Goal: Information Seeking & Learning: Learn about a topic

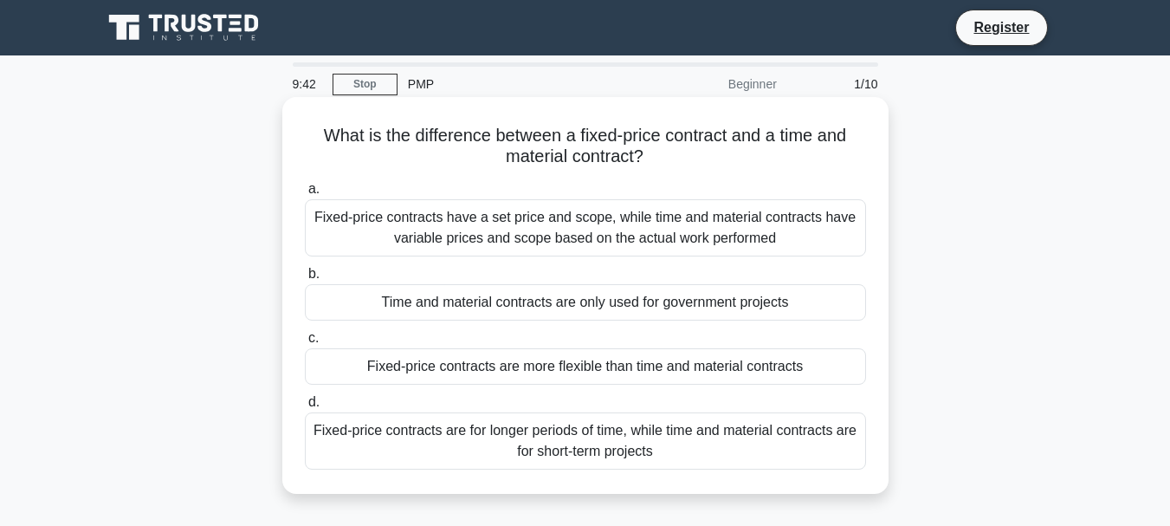
click at [555, 232] on div "Fixed-price contracts have a set price and scope, while time and material contr…" at bounding box center [585, 227] width 561 height 57
click at [305, 195] on input "a. Fixed-price contracts have a set price and scope, while time and material co…" at bounding box center [305, 189] width 0 height 11
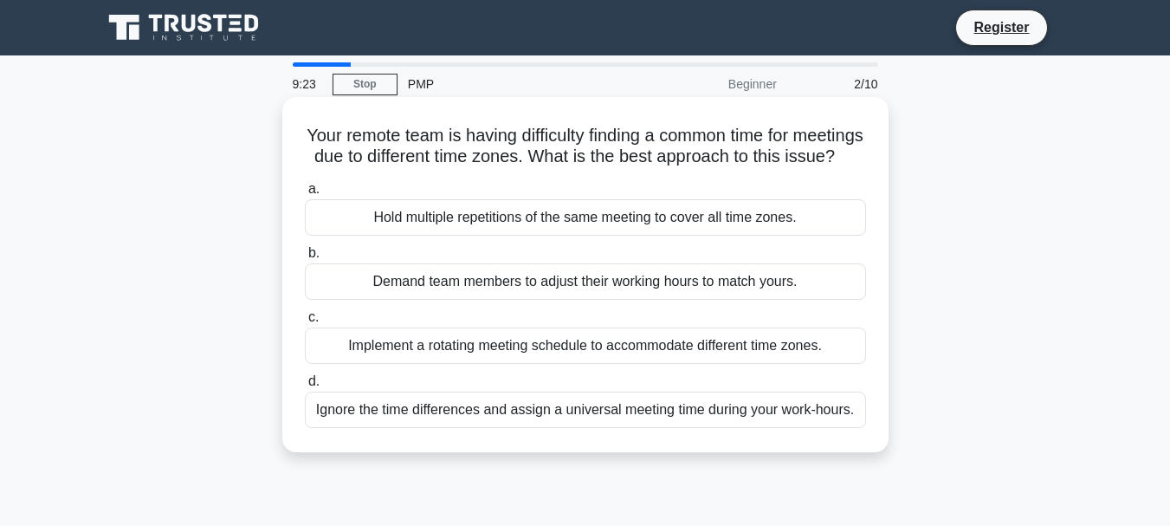
click at [586, 364] on div "Implement a rotating meeting schedule to accommodate different time zones." at bounding box center [585, 345] width 561 height 36
click at [305, 323] on input "c. Implement a rotating meeting schedule to accommodate different time zones." at bounding box center [305, 317] width 0 height 11
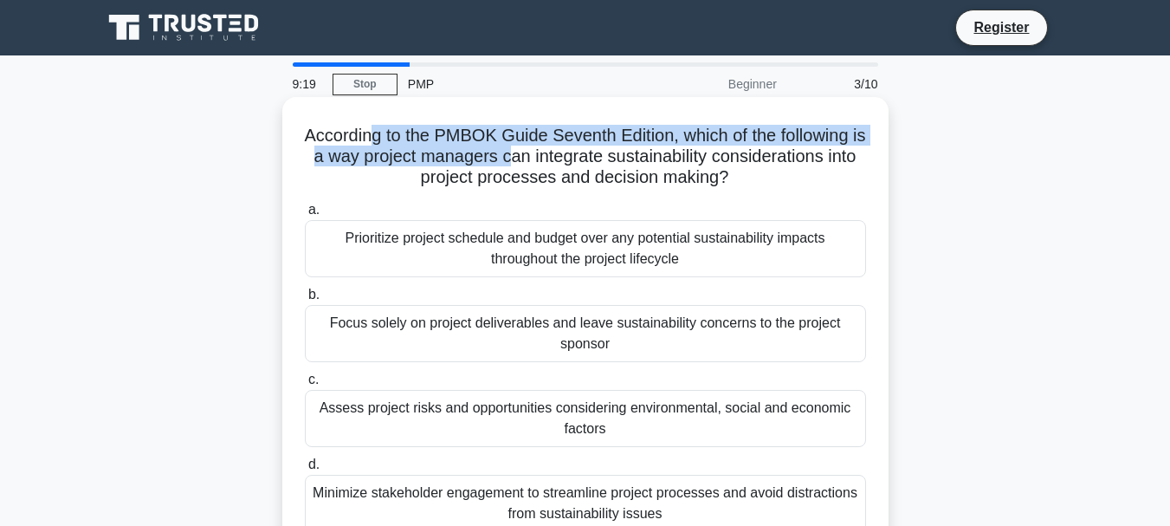
drag, startPoint x: 376, startPoint y: 139, endPoint x: 535, endPoint y: 166, distance: 161.6
click at [535, 166] on h5 "According to the PMBOK Guide Seventh Edition, which of the following is a way p…" at bounding box center [585, 157] width 565 height 64
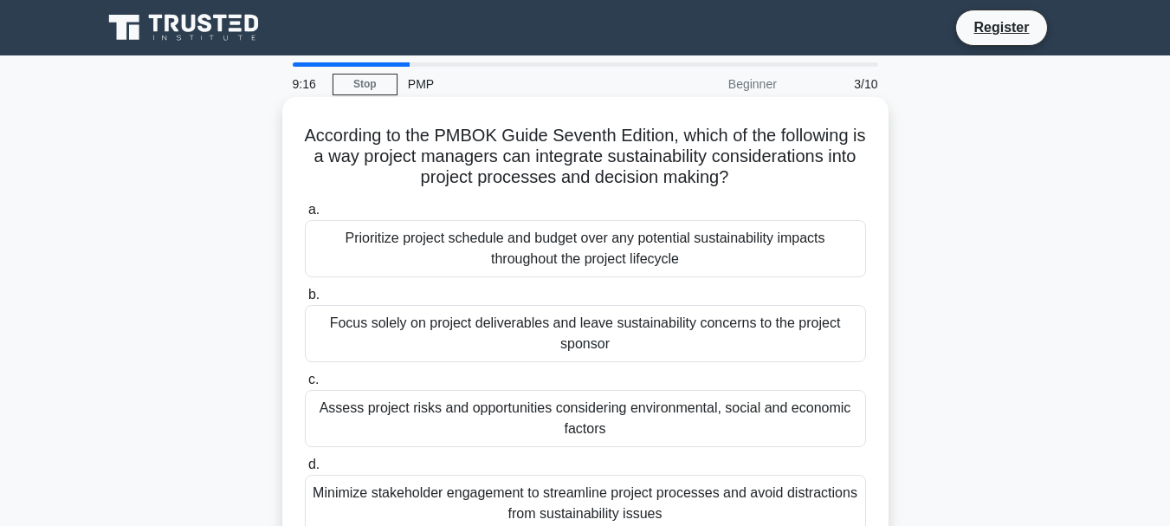
click at [465, 164] on h5 "According to the PMBOK Guide Seventh Edition, which of the following is a way p…" at bounding box center [585, 157] width 565 height 64
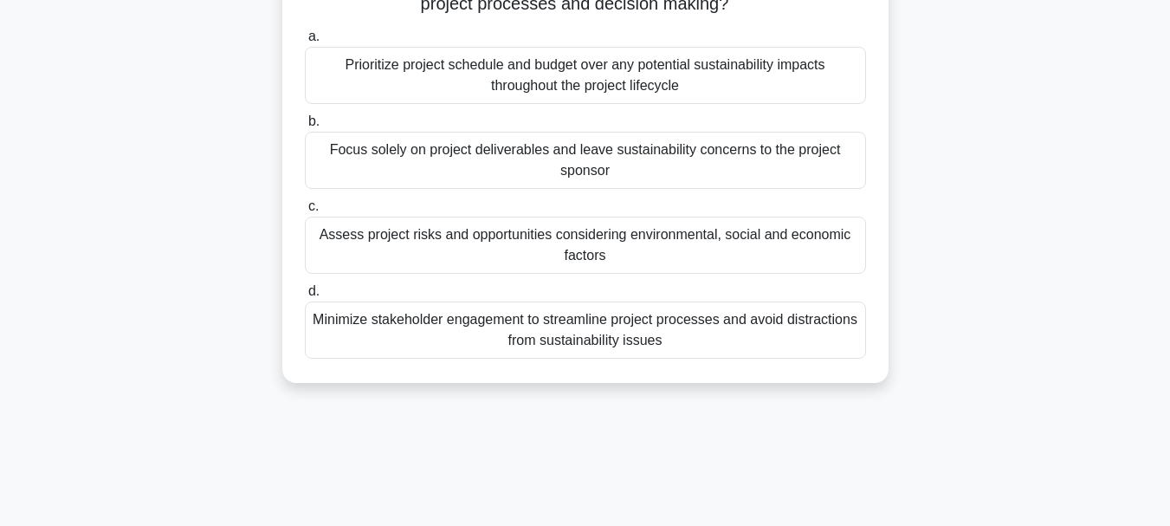
scroll to position [87, 0]
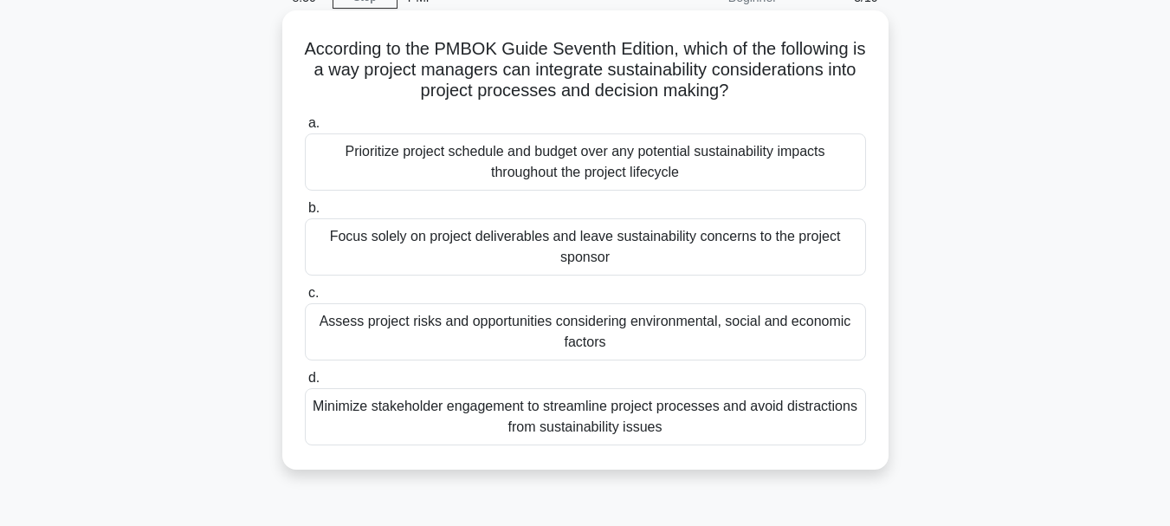
click at [517, 339] on div "Assess project risks and opportunities considering environmental, social and ec…" at bounding box center [585, 331] width 561 height 57
click at [305, 299] on input "c. Assess project risks and opportunities considering environmental, social and…" at bounding box center [305, 293] width 0 height 11
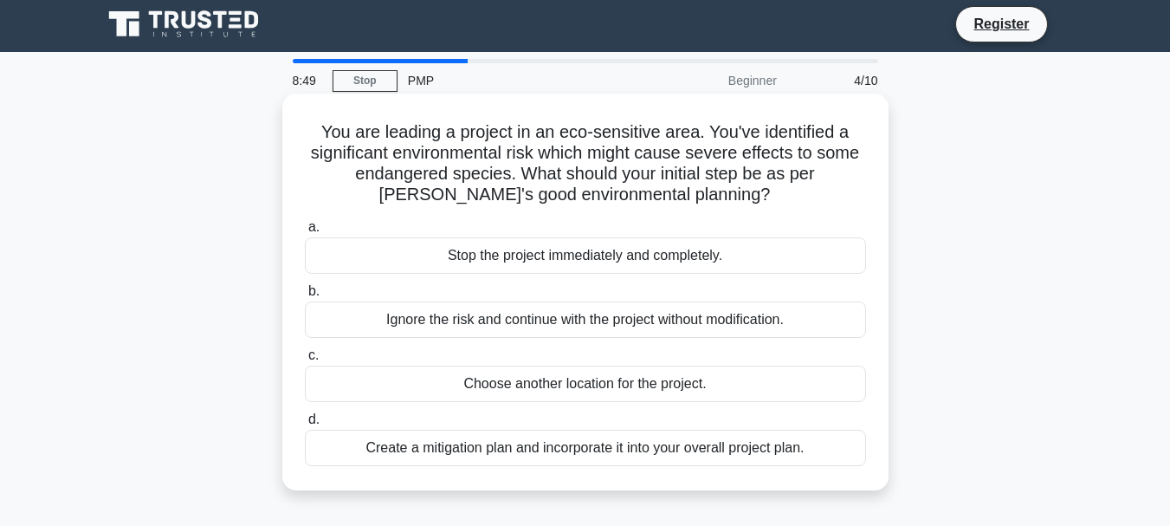
scroll to position [0, 0]
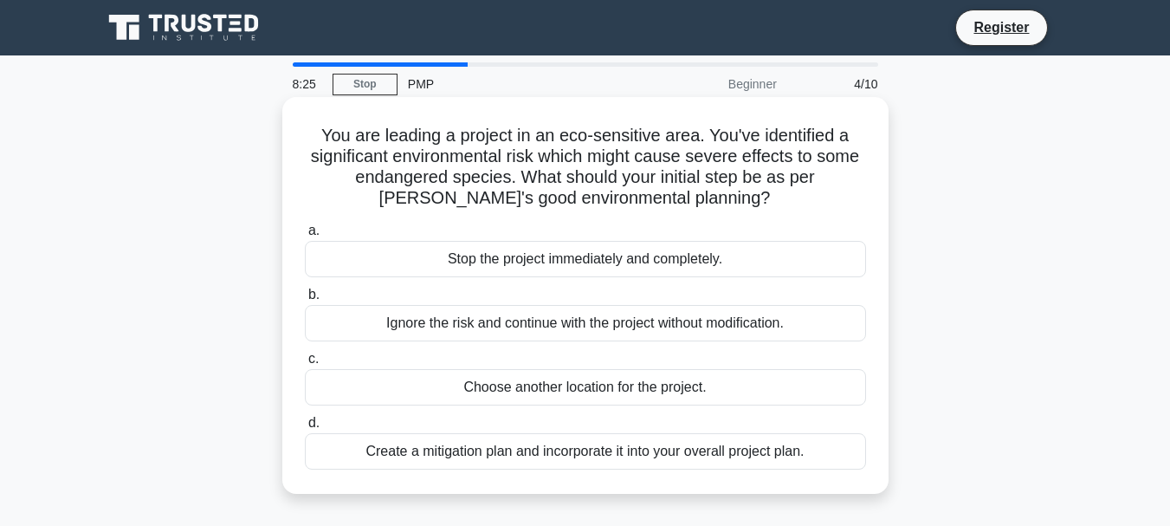
click at [523, 457] on div "Create a mitigation plan and incorporate it into your overall project plan." at bounding box center [585, 451] width 561 height 36
click at [305, 429] on input "d. Create a mitigation plan and incorporate it into your overall project plan." at bounding box center [305, 422] width 0 height 11
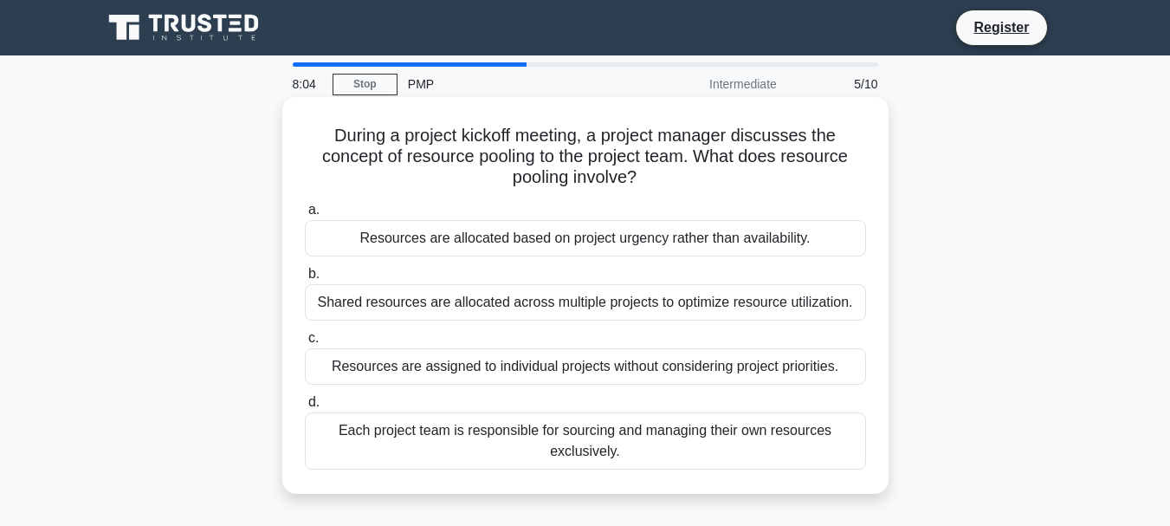
click at [635, 460] on div "Each project team is responsible for sourcing and managing their own resources …" at bounding box center [585, 440] width 561 height 57
click at [305, 408] on input "d. Each project team is responsible for sourcing and managing their own resourc…" at bounding box center [305, 402] width 0 height 11
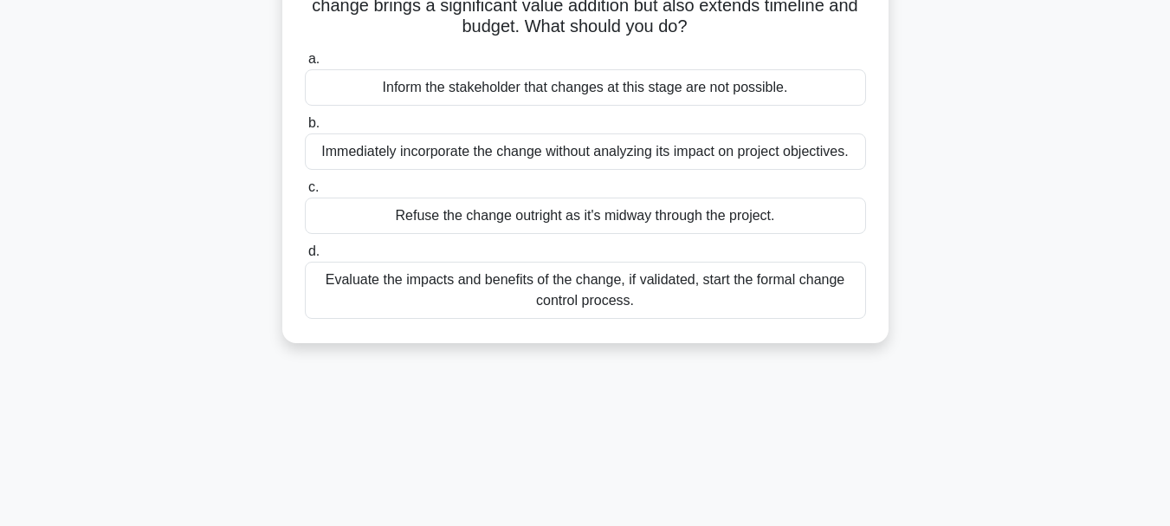
scroll to position [173, 0]
click at [554, 303] on div "Evaluate the impacts and benefits of the change, if validated, start the formal…" at bounding box center [585, 288] width 561 height 57
click at [305, 255] on input "d. Evaluate the impacts and benefits of the change, if validated, start the for…" at bounding box center [305, 249] width 0 height 11
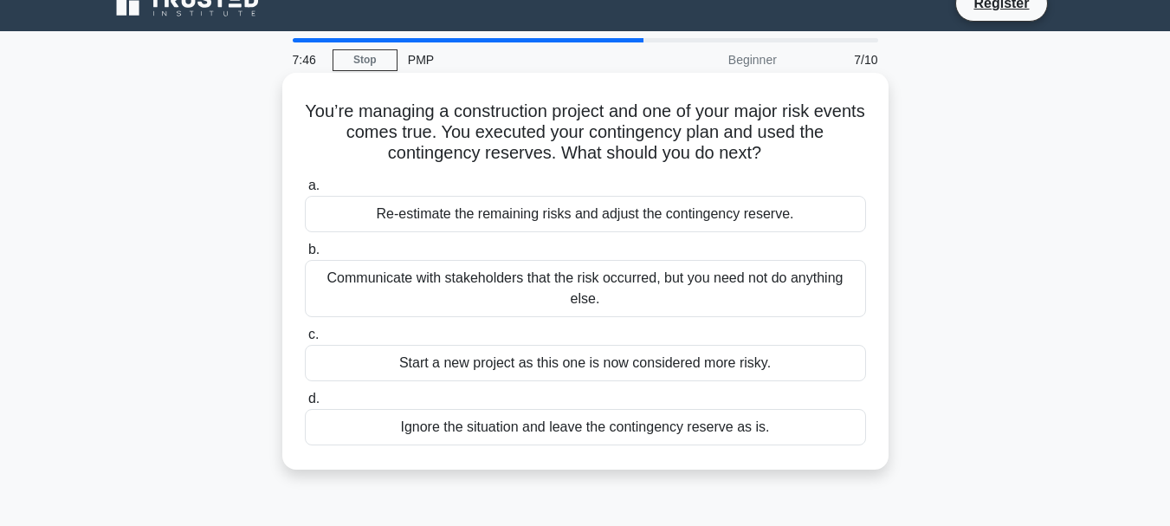
scroll to position [0, 0]
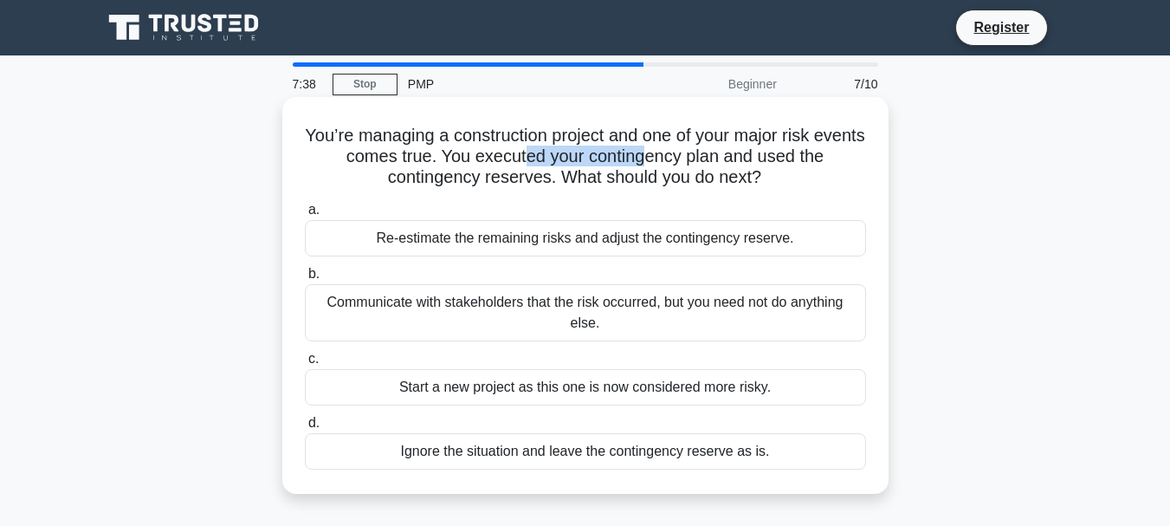
drag, startPoint x: 548, startPoint y: 166, endPoint x: 677, endPoint y: 165, distance: 129.0
click at [677, 165] on h5 "You’re managing a construction project and one of your major risk events comes …" at bounding box center [585, 157] width 565 height 64
click at [540, 245] on div "Re-estimate the remaining risks and adjust the contingency reserve." at bounding box center [585, 238] width 561 height 36
click at [305, 216] on input "a. Re-estimate the remaining risks and adjust the contingency reserve." at bounding box center [305, 209] width 0 height 11
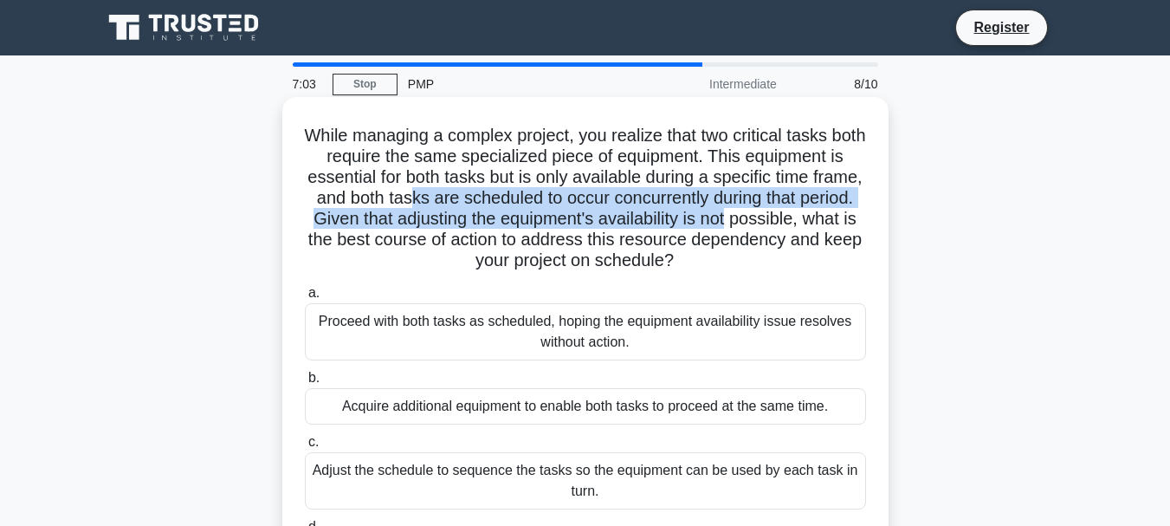
drag, startPoint x: 467, startPoint y: 208, endPoint x: 791, endPoint y: 213, distance: 323.9
click at [791, 213] on h5 "While managing a complex project, you realize that two critical tasks both requ…" at bounding box center [585, 198] width 565 height 147
click at [637, 203] on h5 "While managing a complex project, you realize that two critical tasks both requ…" at bounding box center [585, 198] width 565 height 147
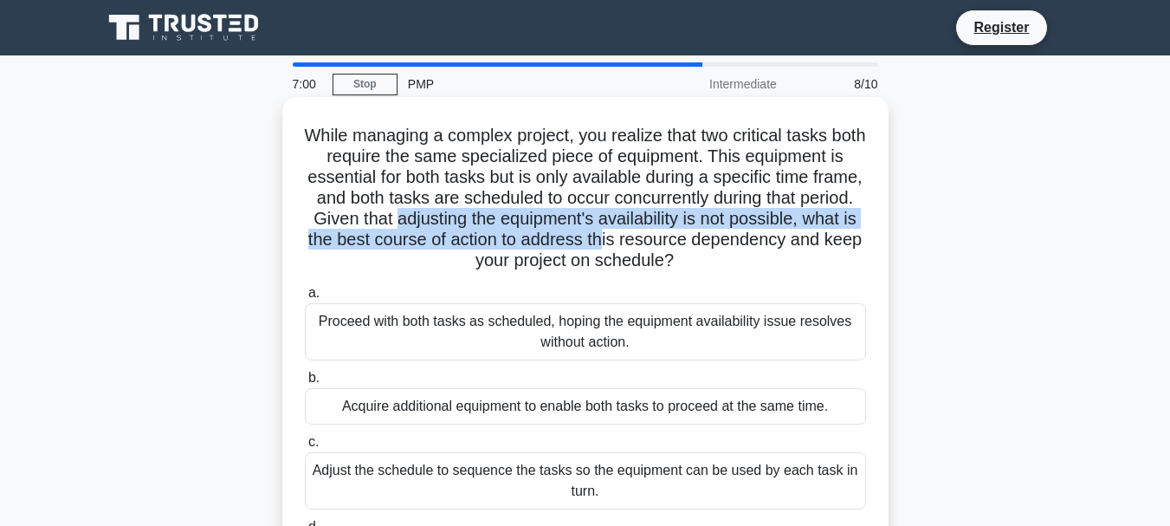
drag, startPoint x: 450, startPoint y: 221, endPoint x: 675, endPoint y: 233, distance: 224.6
click at [675, 233] on h5 "While managing a complex project, you realize that two critical tasks both requ…" at bounding box center [585, 198] width 565 height 147
click at [743, 220] on h5 "While managing a complex project, you realize that two critical tasks both requ…" at bounding box center [585, 198] width 565 height 147
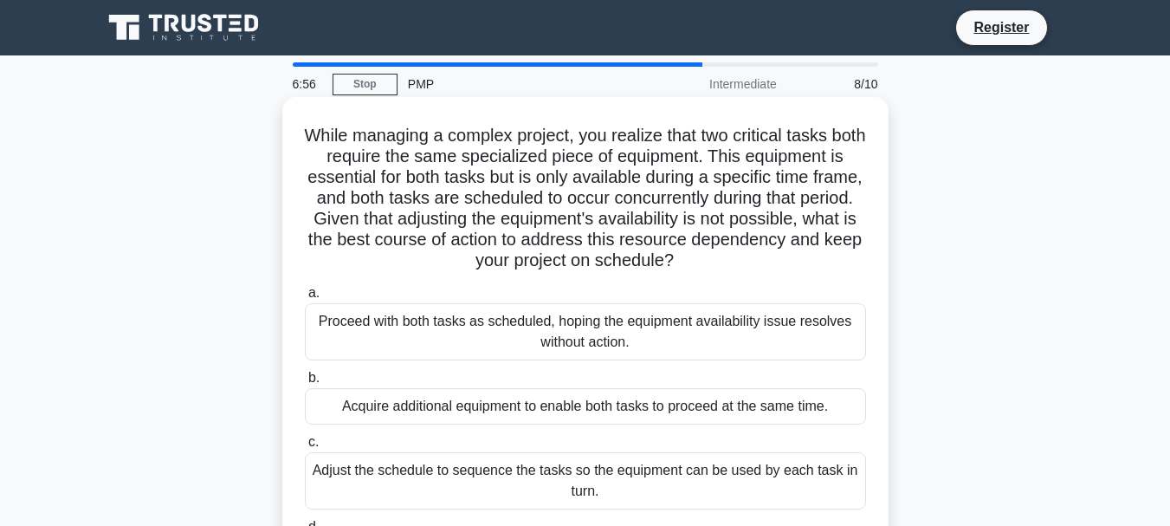
drag, startPoint x: 389, startPoint y: 242, endPoint x: 747, endPoint y: 267, distance: 359.3
click at [747, 267] on h5 "While managing a complex project, you realize that two critical tasks both requ…" at bounding box center [585, 198] width 565 height 147
click at [695, 269] on icon ".spinner_0XTQ{transform-origin:center;animation:spinner_y6GP .75s linear infini…" at bounding box center [684, 261] width 21 height 21
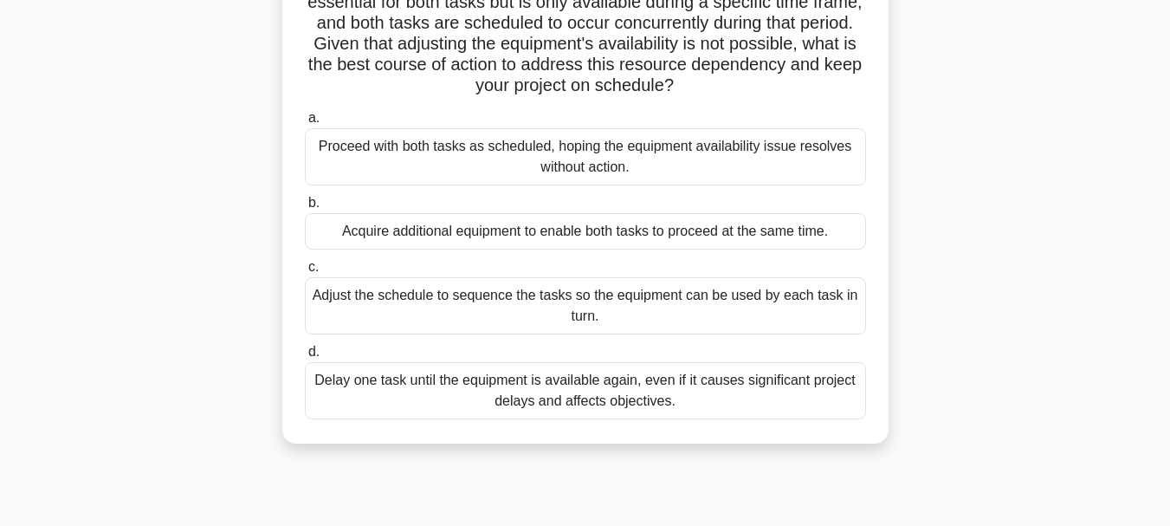
scroll to position [260, 0]
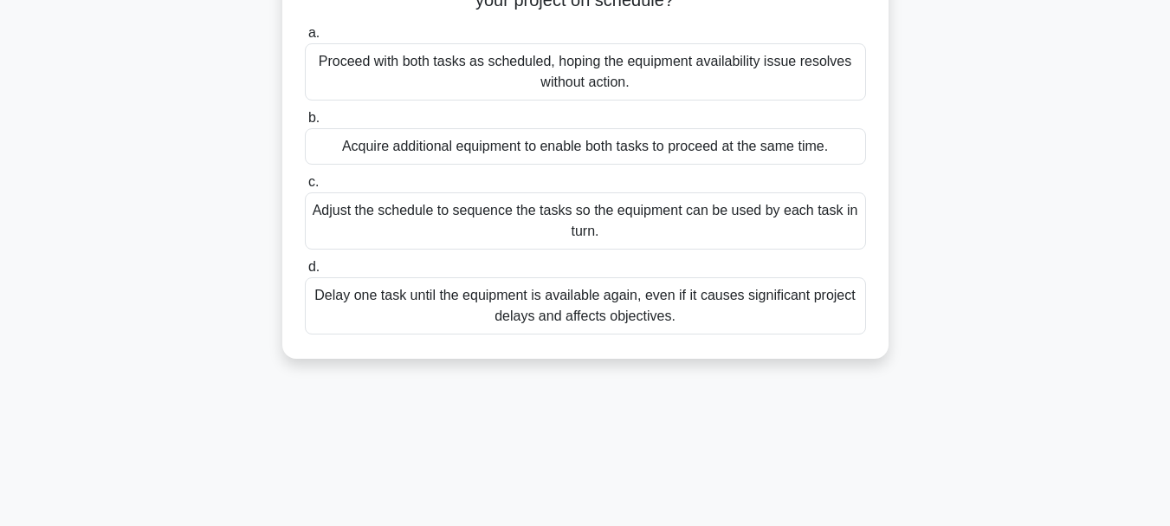
click at [520, 228] on div "Adjust the schedule to sequence the tasks so the equipment can be used by each …" at bounding box center [585, 220] width 561 height 57
click at [305, 188] on input "c. Adjust the schedule to sequence the tasks so the equipment can be used by ea…" at bounding box center [305, 182] width 0 height 11
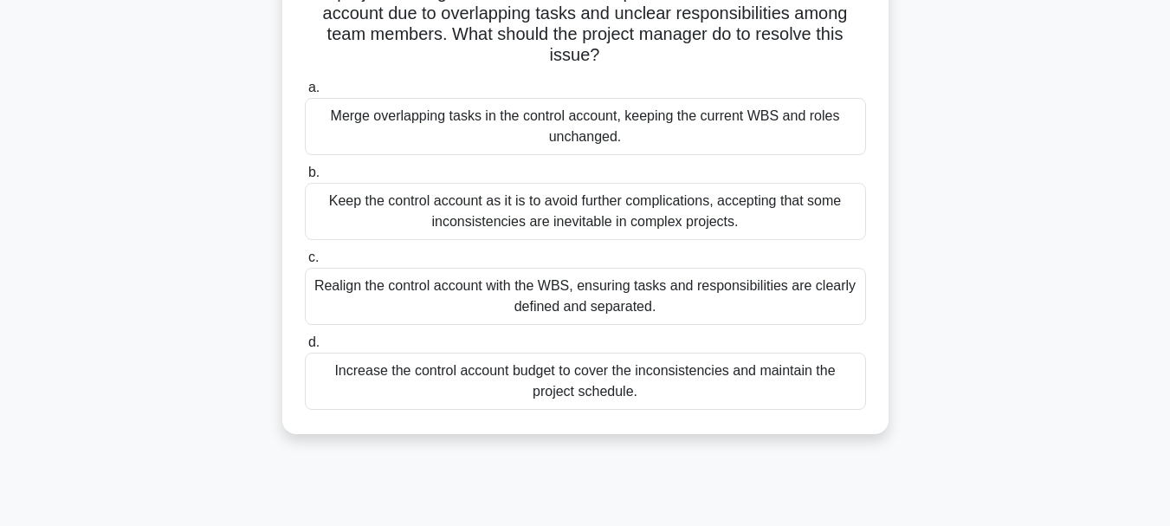
scroll to position [173, 0]
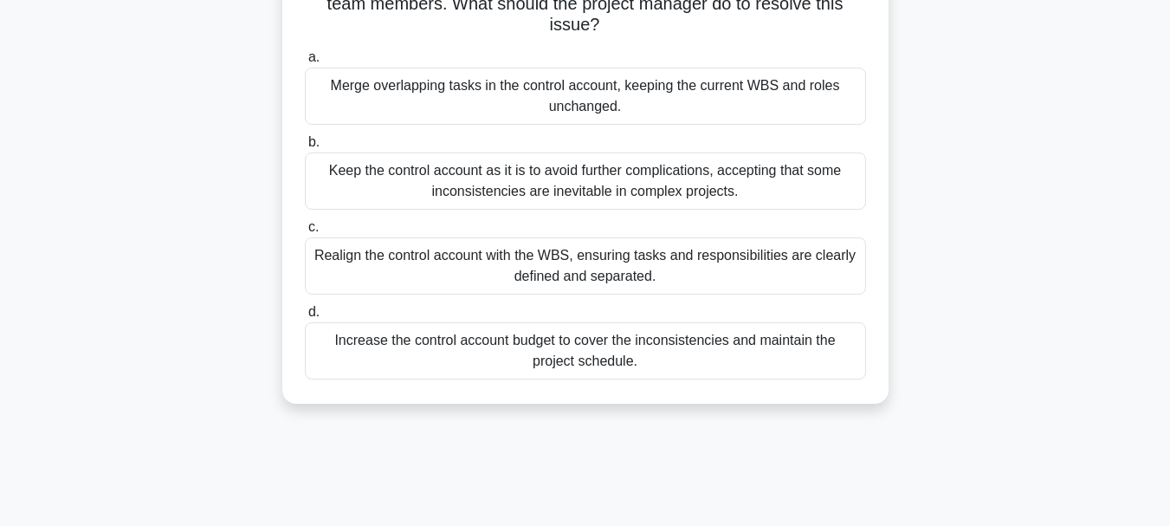
click at [604, 269] on div "Realign the control account with the WBS, ensuring tasks and responsibilities a…" at bounding box center [585, 265] width 561 height 57
click at [305, 233] on input "c. Realign the control account with the WBS, ensuring tasks and responsibilitie…" at bounding box center [305, 227] width 0 height 11
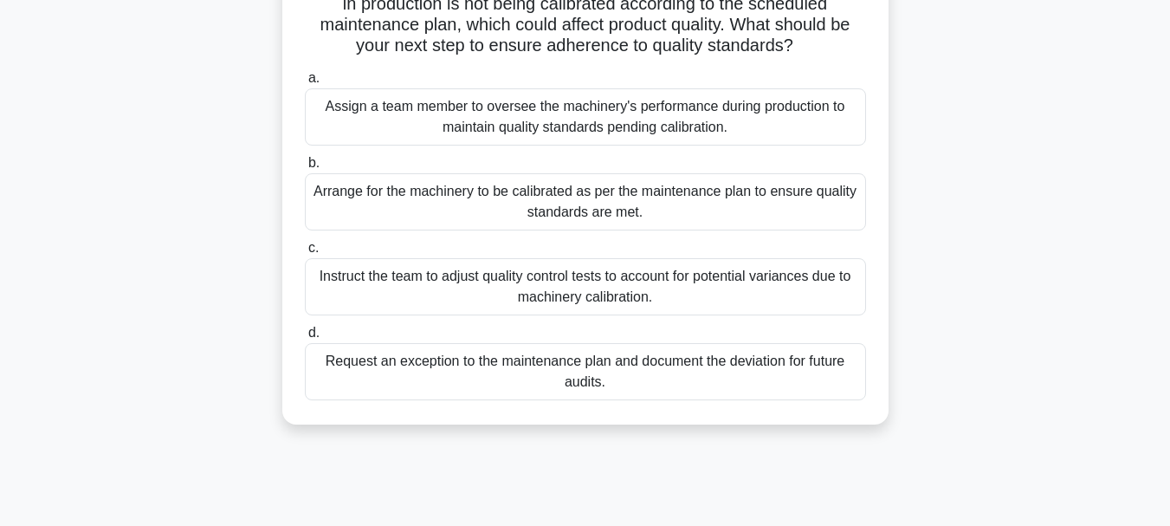
click at [620, 205] on div "Arrange for the machinery to be calibrated as per the maintenance plan to ensur…" at bounding box center [585, 201] width 561 height 57
click at [305, 169] on input "b. Arrange for the machinery to be calibrated as per the maintenance plan to en…" at bounding box center [305, 163] width 0 height 11
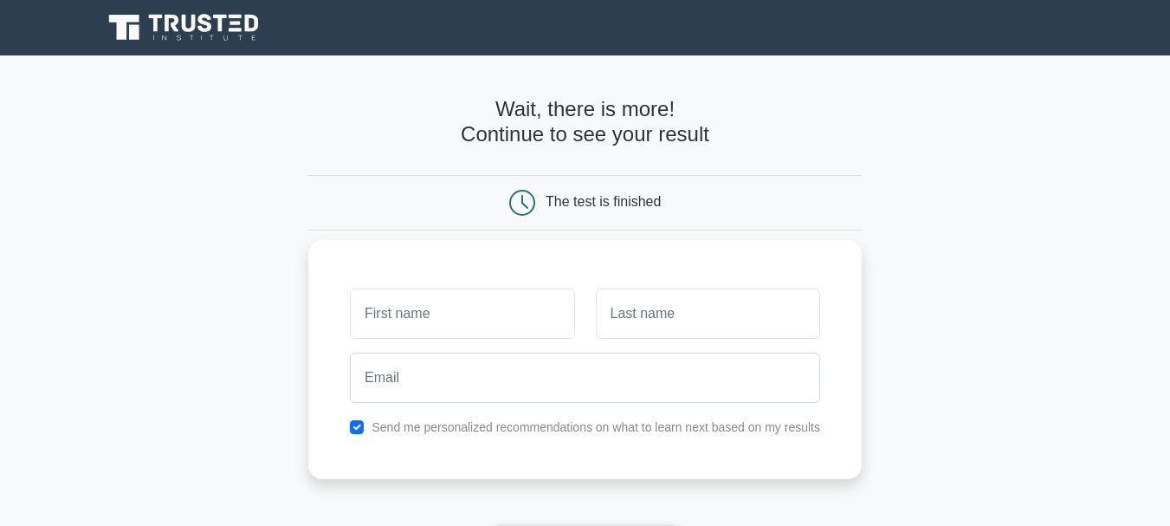
scroll to position [173, 0]
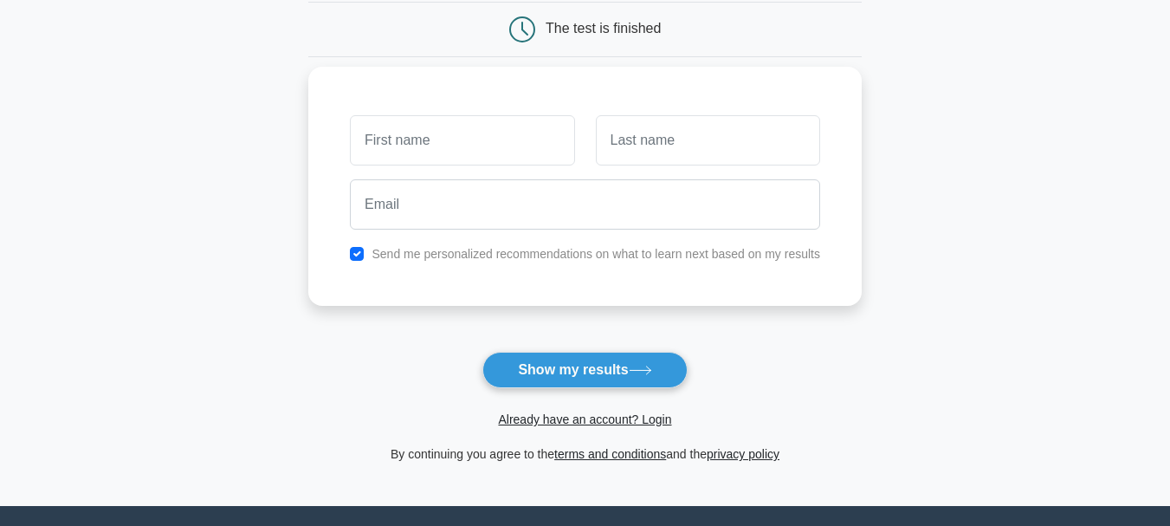
click at [366, 255] on div "Send me personalized recommendations on what to learn next based on my results" at bounding box center [584, 253] width 491 height 21
click at [363, 255] on input "checkbox" at bounding box center [357, 254] width 14 height 14
checkbox input "false"
click at [423, 126] on input "text" at bounding box center [462, 140] width 224 height 50
type input "Arti"
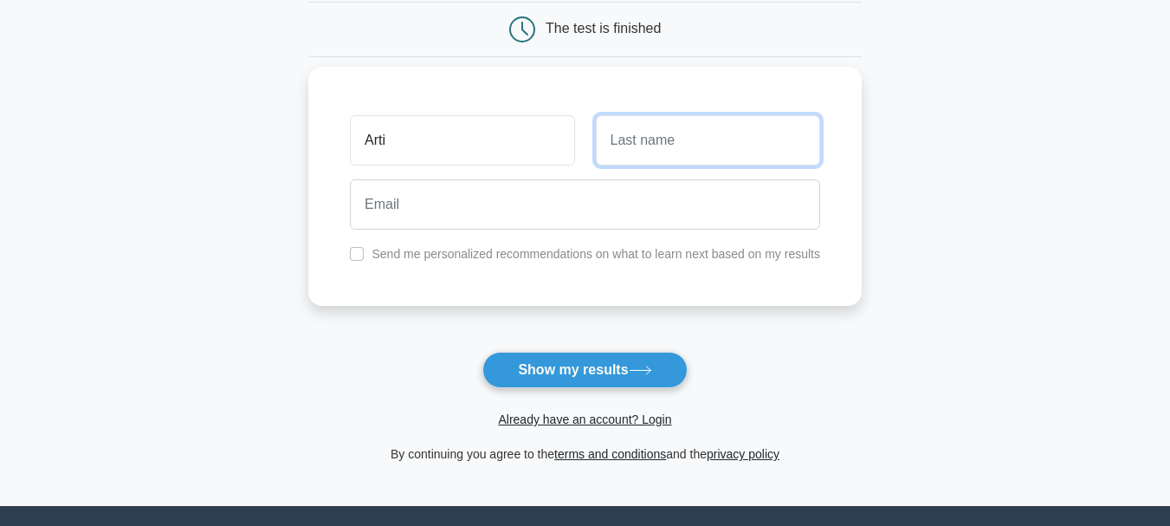
click at [665, 159] on input "text" at bounding box center [708, 140] width 224 height 50
type input "Kadve"
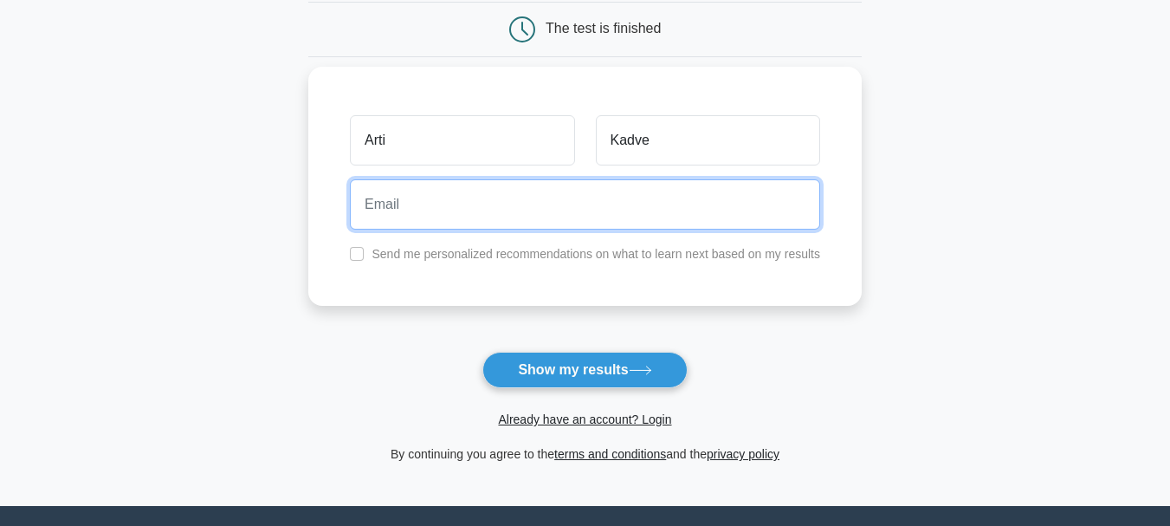
click at [527, 213] on input "email" at bounding box center [585, 204] width 470 height 50
type input "lovearti922@gmail.com"
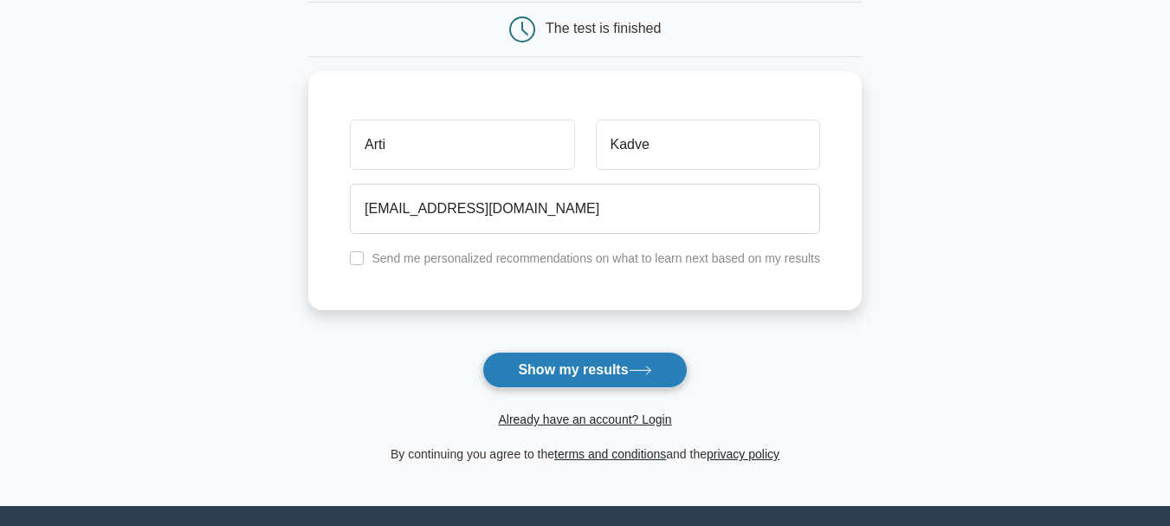
click at [570, 366] on button "Show my results" at bounding box center [584, 370] width 204 height 36
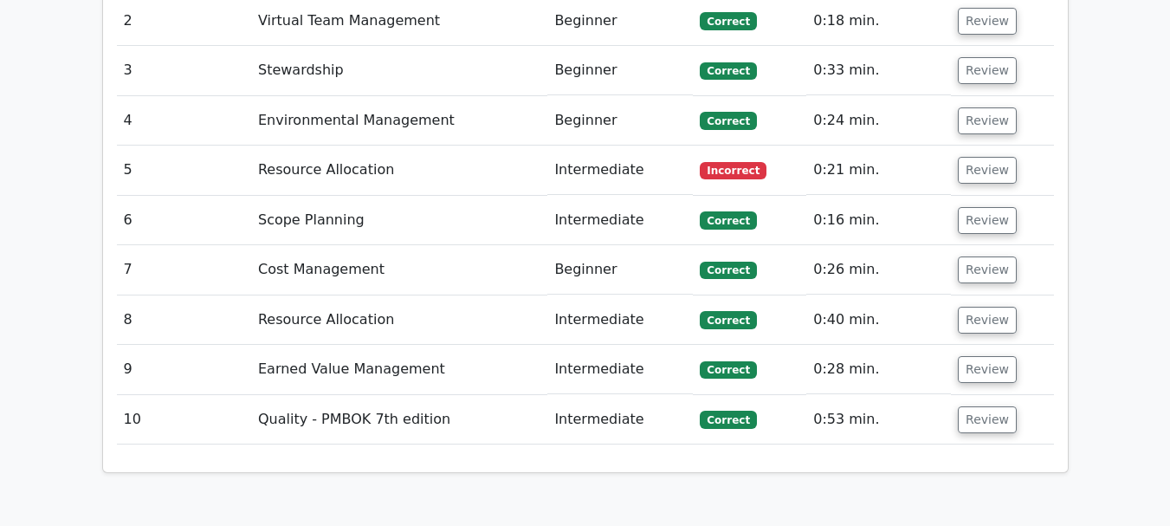
scroll to position [2425, 0]
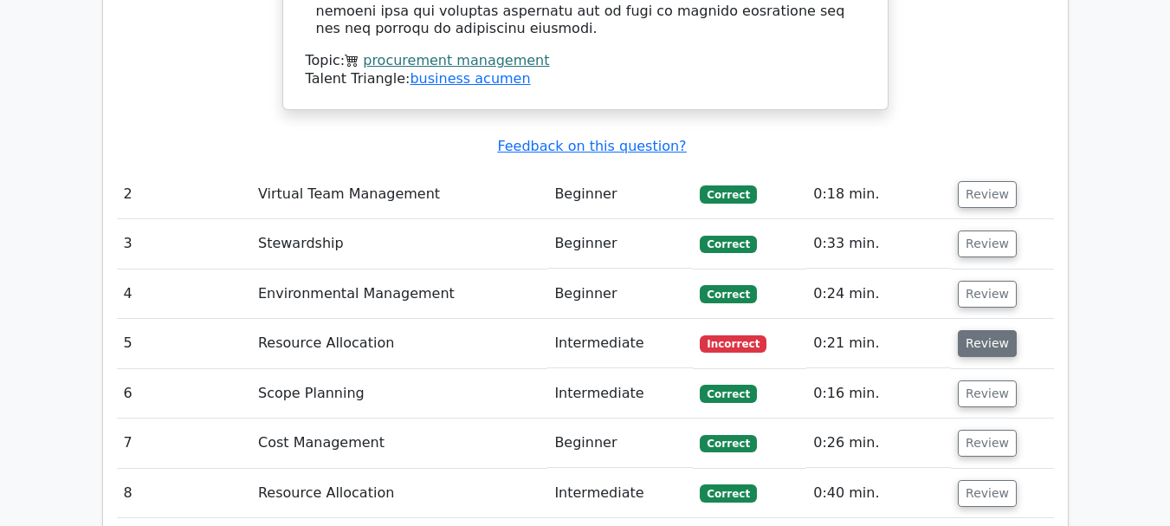
click at [979, 330] on button "Review" at bounding box center [987, 343] width 59 height 27
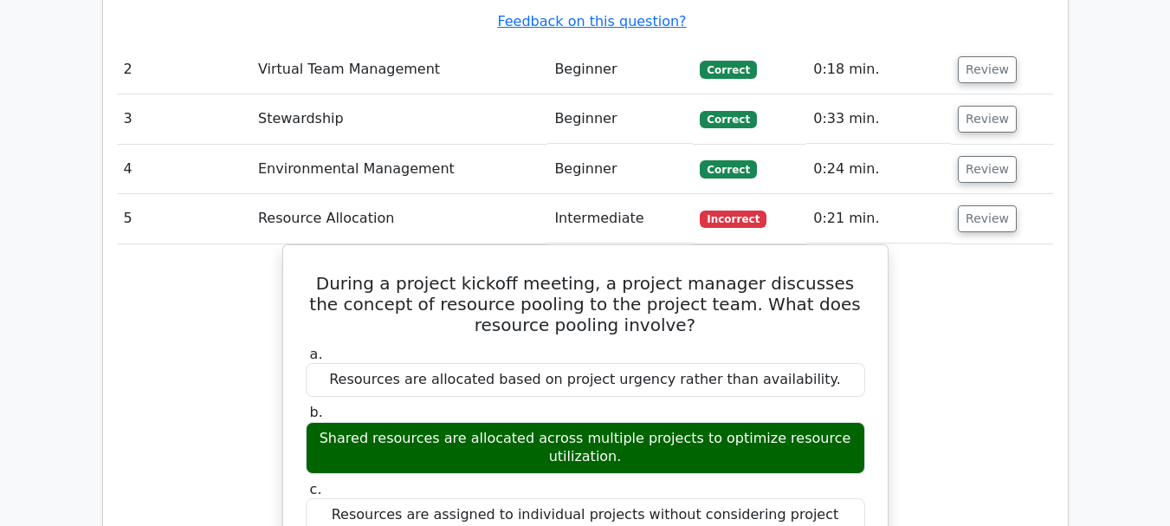
scroll to position [2598, 0]
